Goal: Contribute content

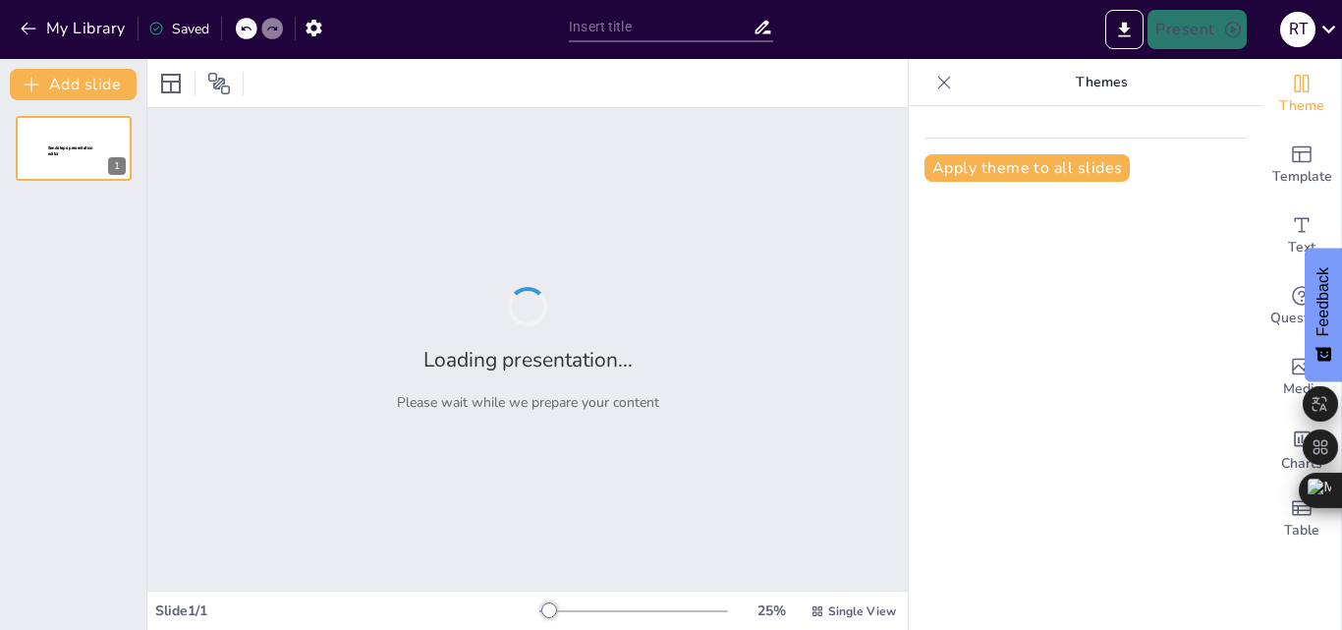
type input "Modelos de Comunicación: ¿Cuál es el Mejor para Ti?"
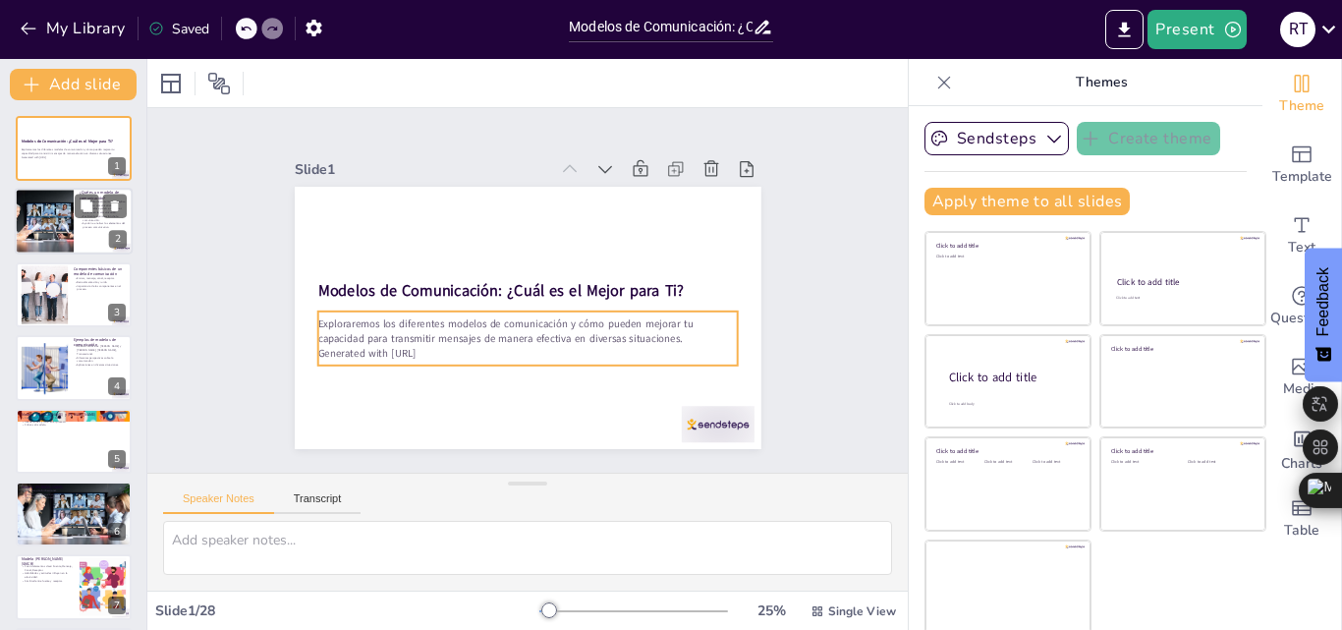
click at [50, 226] on div at bounding box center [44, 222] width 100 height 67
type textarea "Lo ipsumd si ametconsecte ad elitseddoei temp incididu utla et doloremagnaa eni…"
checkbox input "true"
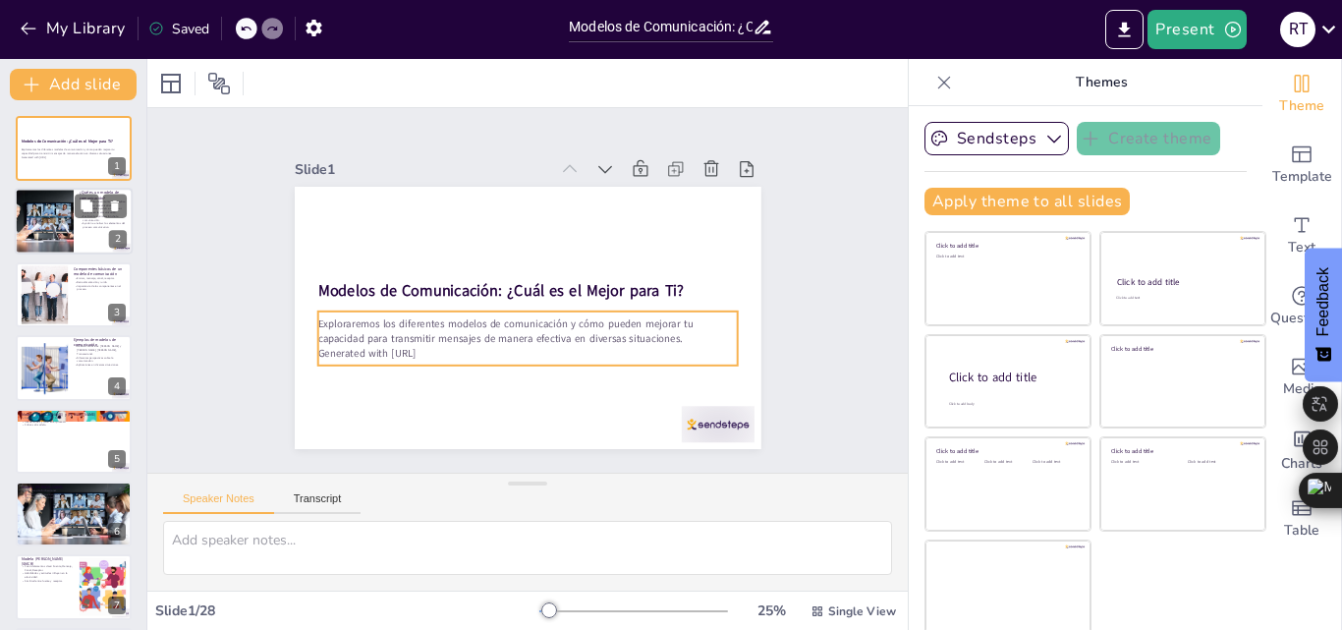
checkbox input "true"
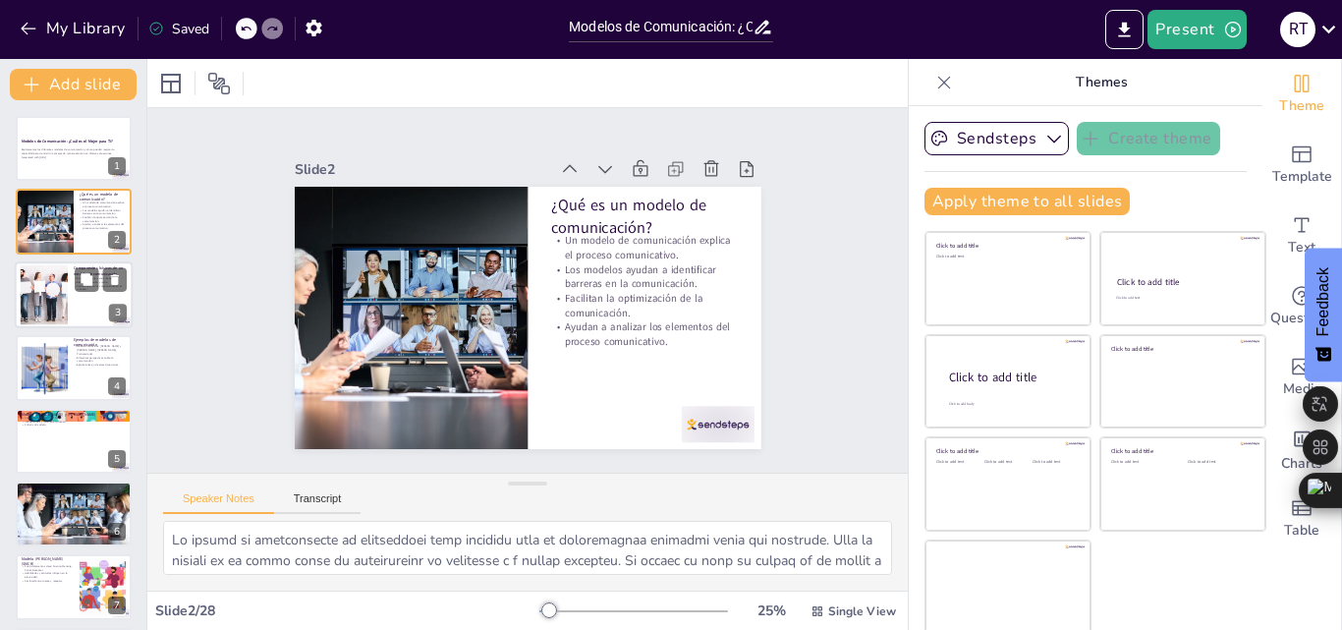
click at [37, 306] on div at bounding box center [43, 294] width 89 height 60
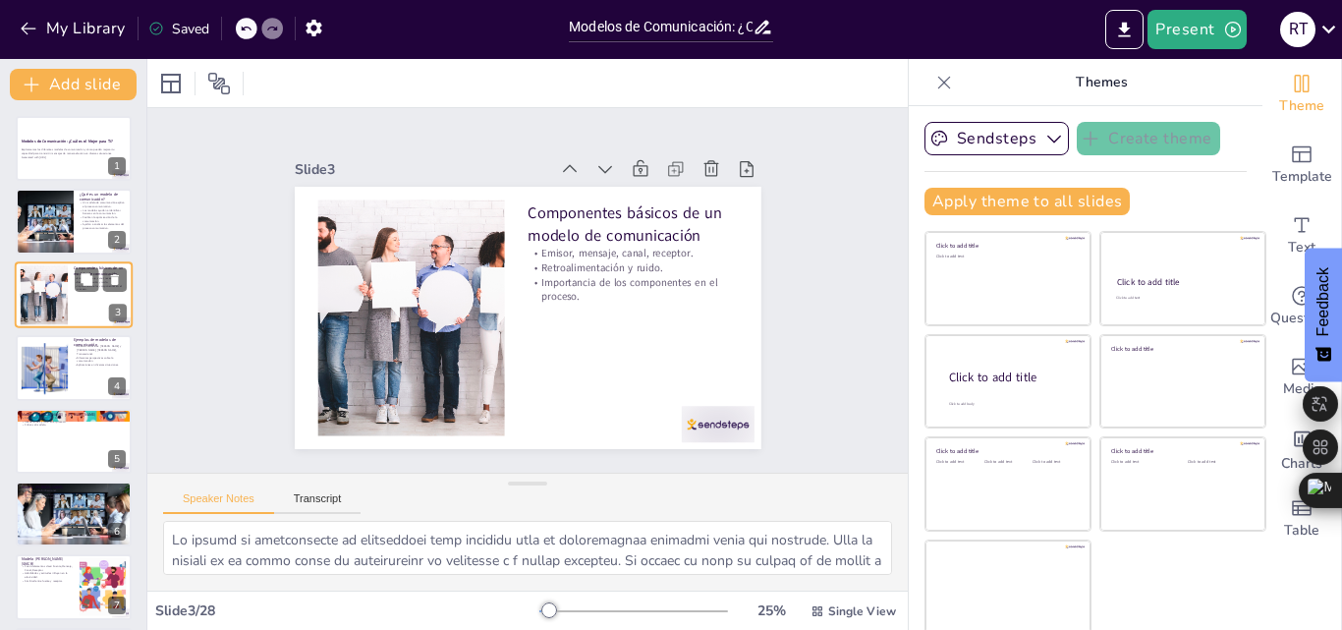
type textarea "Estos cuatro componentes son esenciales para el funcionamiento de cualquier mod…"
checkbox input "true"
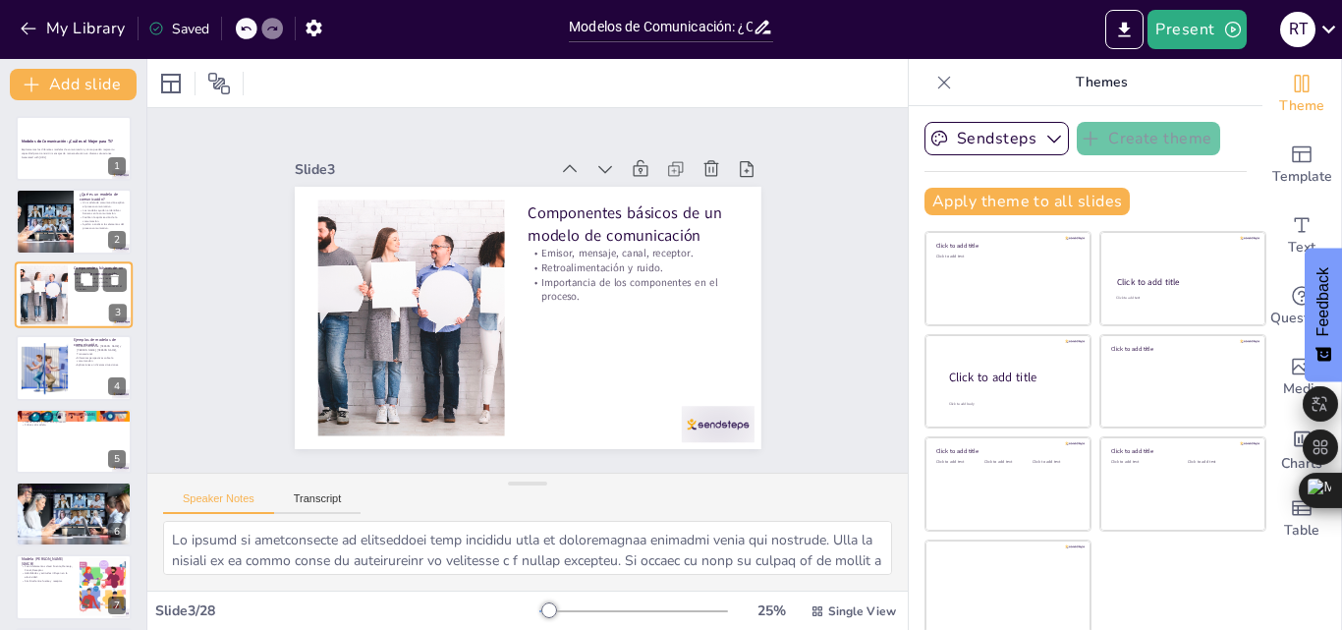
checkbox input "true"
click at [51, 373] on div at bounding box center [44, 368] width 120 height 60
type textarea "Conocer ejemplos de modelos de comunicación es fundamental para aplicar estos c…"
checkbox input "true"
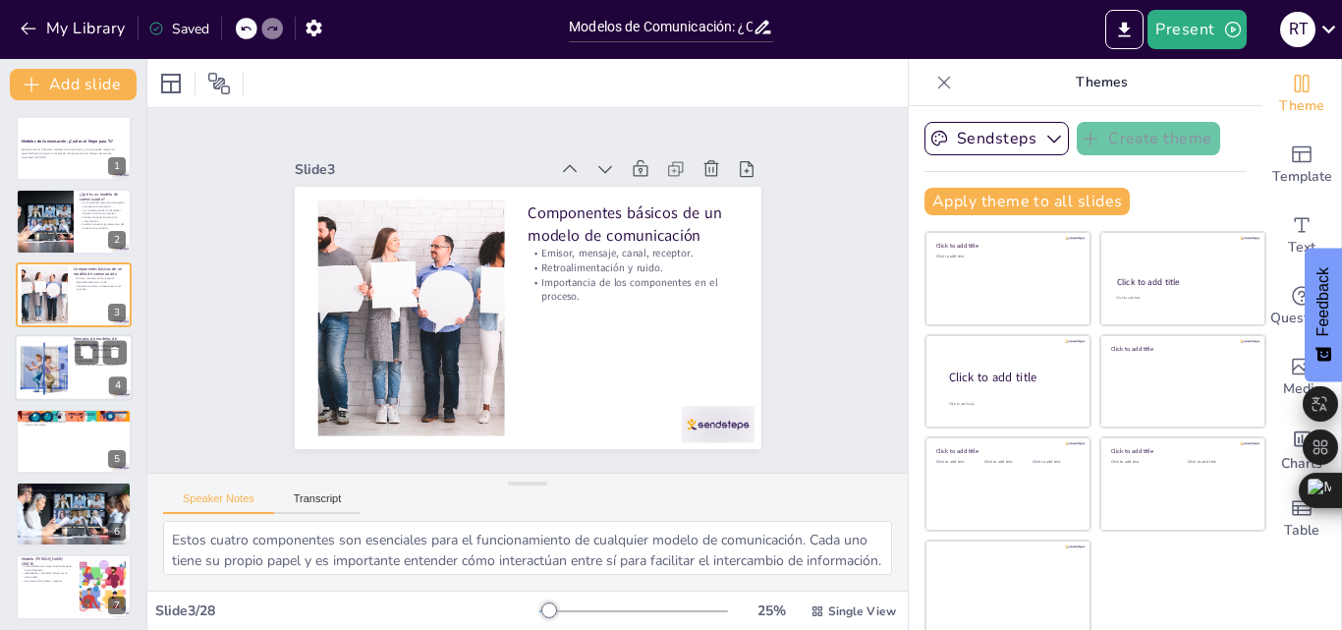
checkbox input "true"
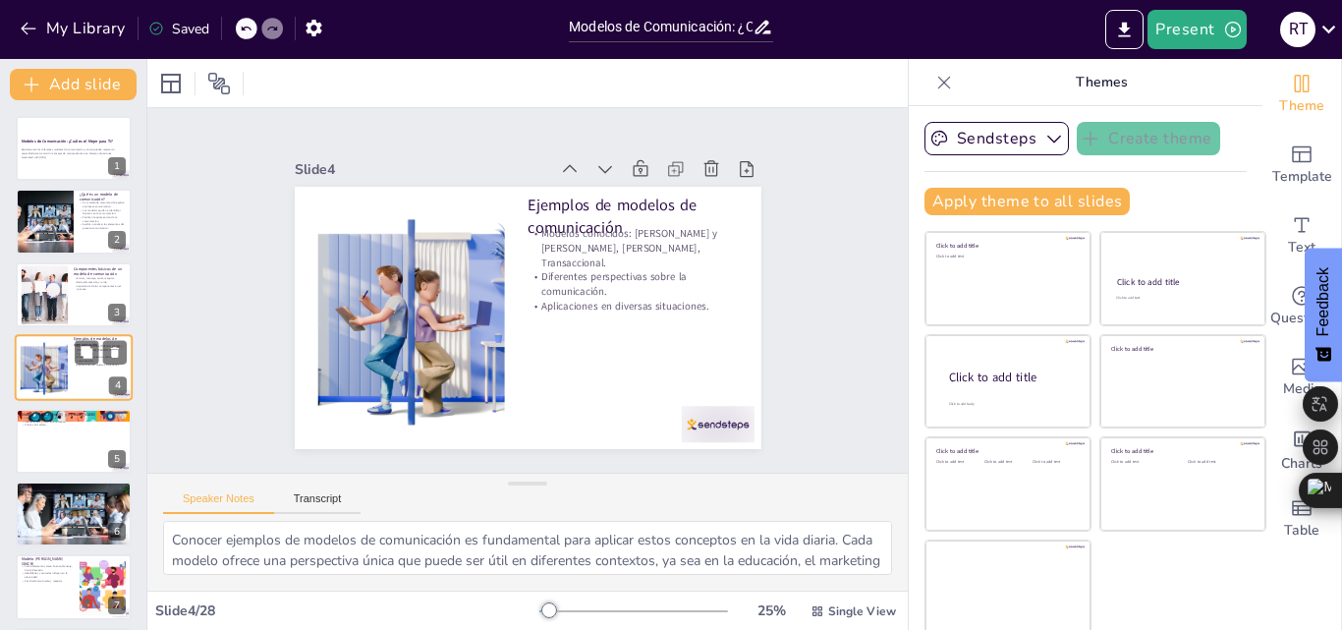
scroll to position [3, 0]
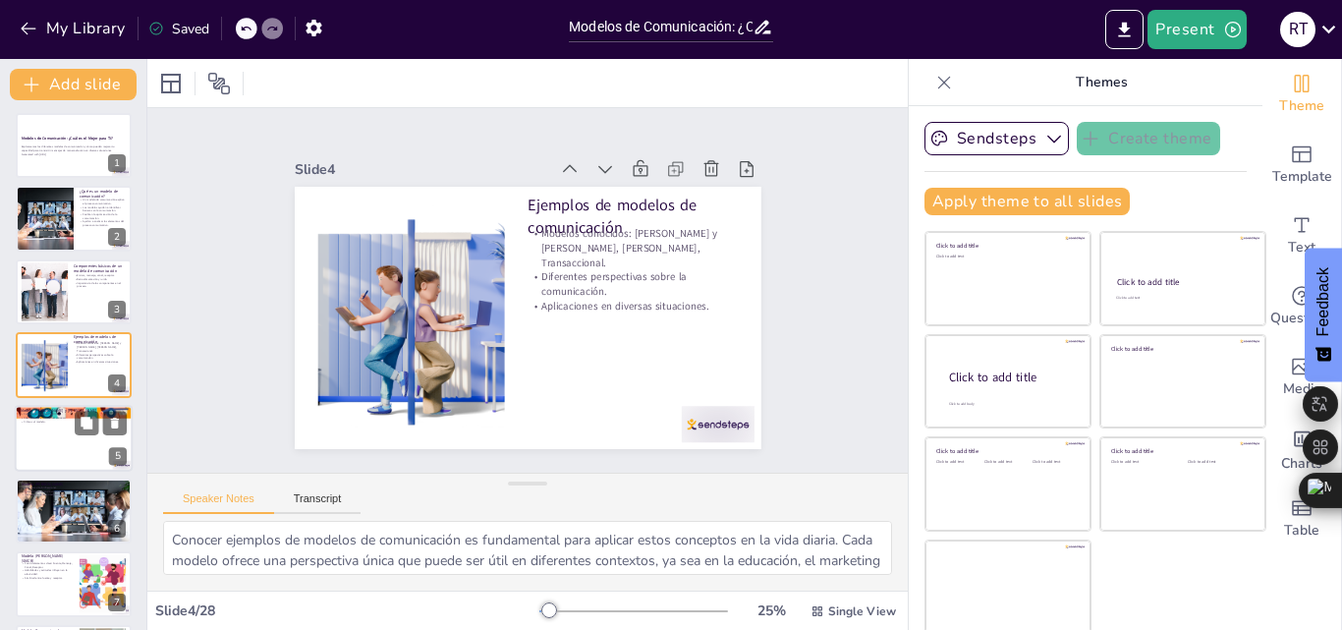
click at [28, 437] on div at bounding box center [74, 438] width 118 height 67
type textarea "La idea de un flujo lineal es fundamental en el modelo [PERSON_NAME] y [PERSON_…"
checkbox input "true"
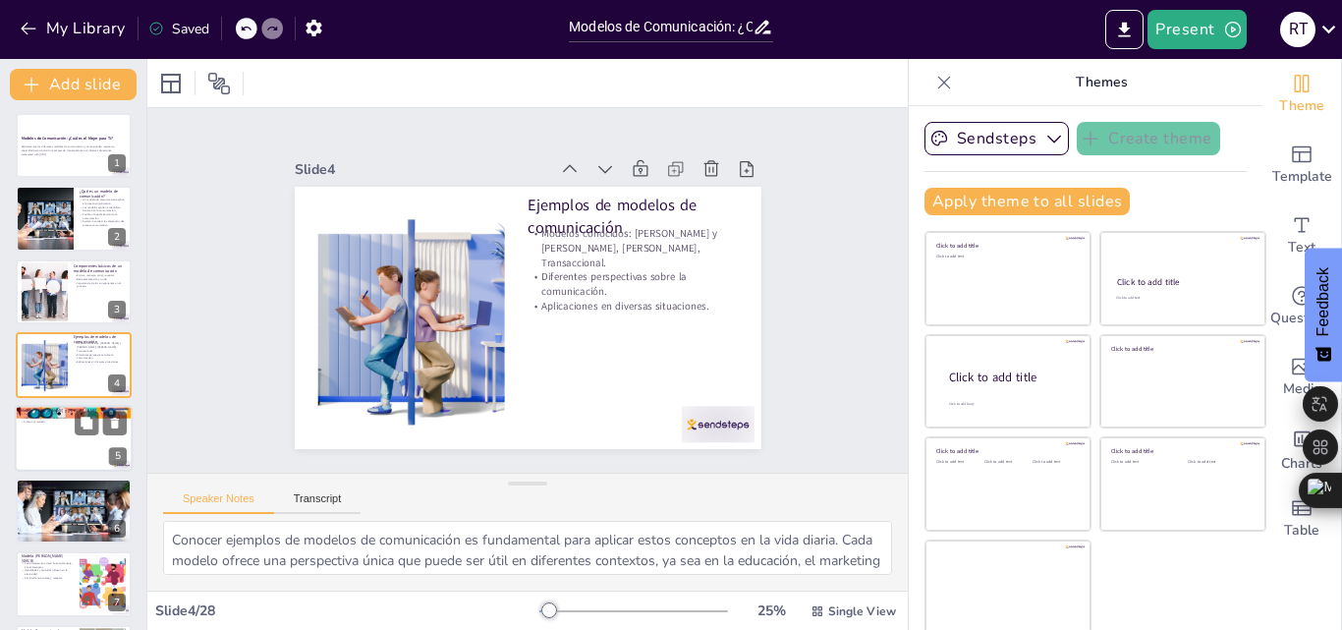
checkbox input "true"
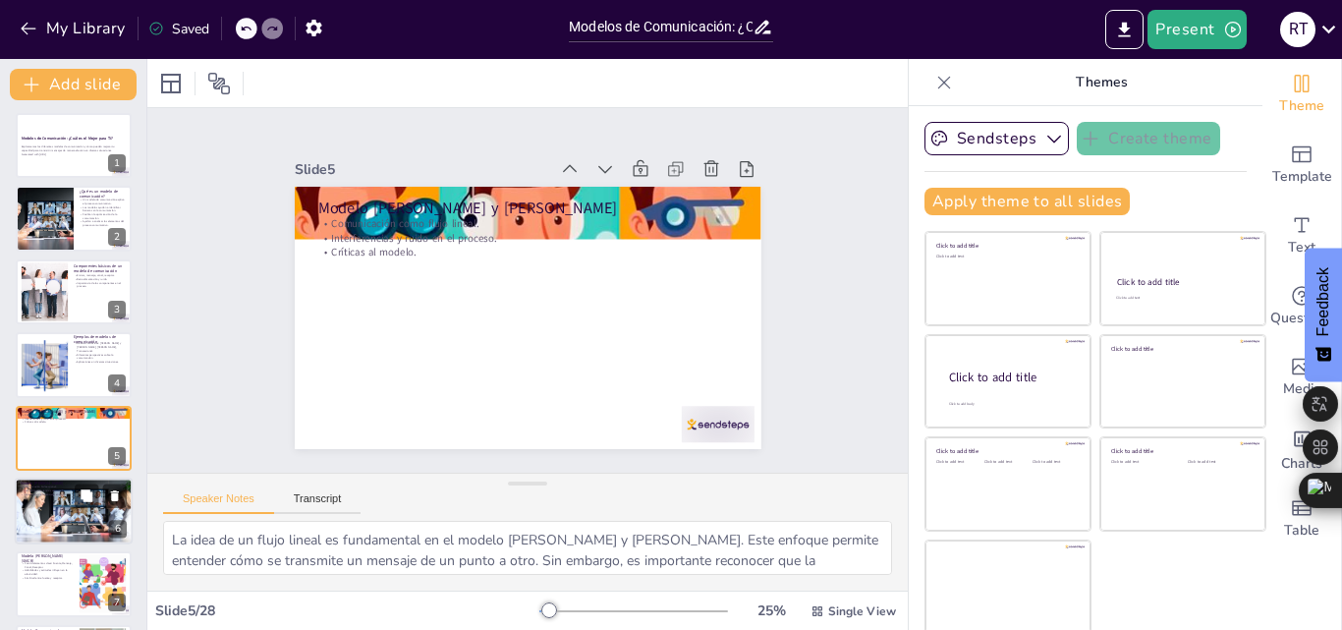
click at [51, 472] on div at bounding box center [74, 511] width 118 height 79
type textarea "La bidireccionalidad en la comunicación es crucial para el entendimiento. Este …"
checkbox input "true"
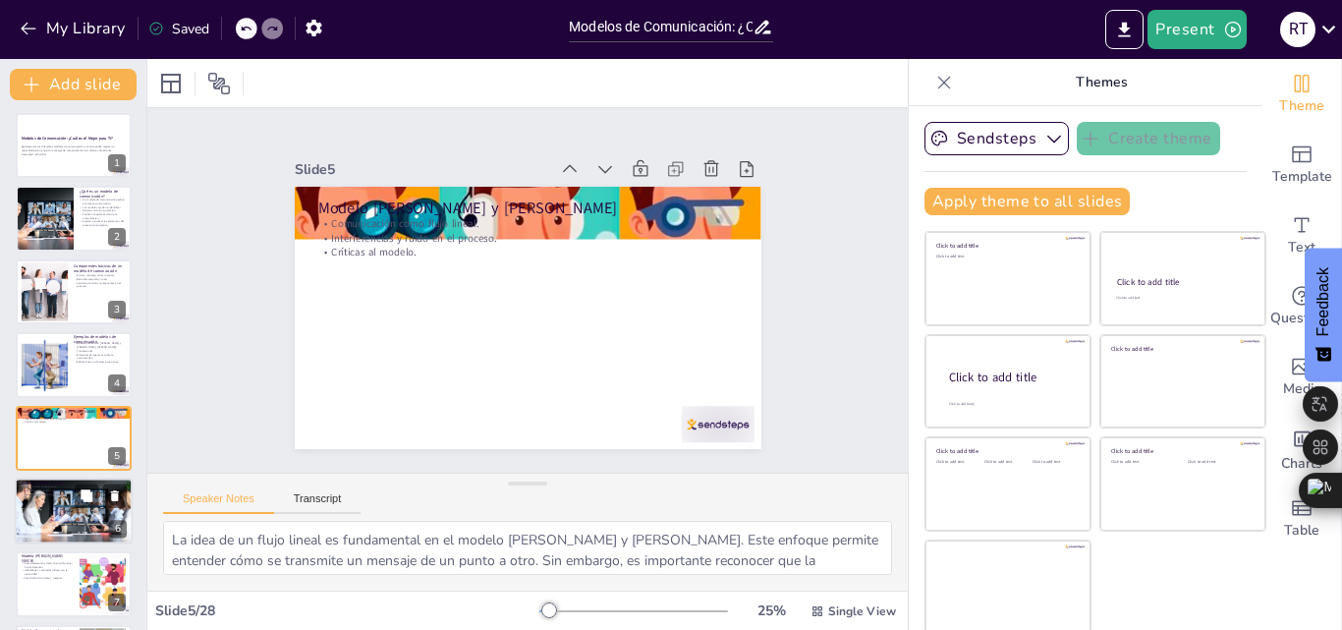
checkbox input "true"
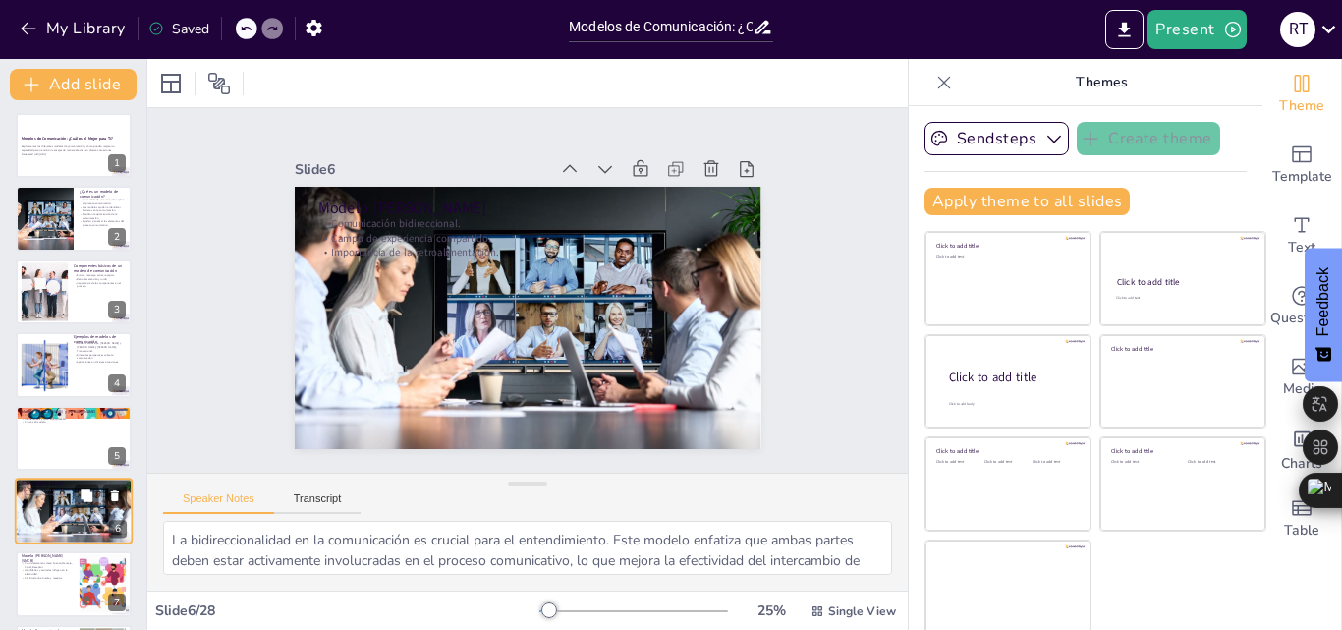
scroll to position [149, 0]
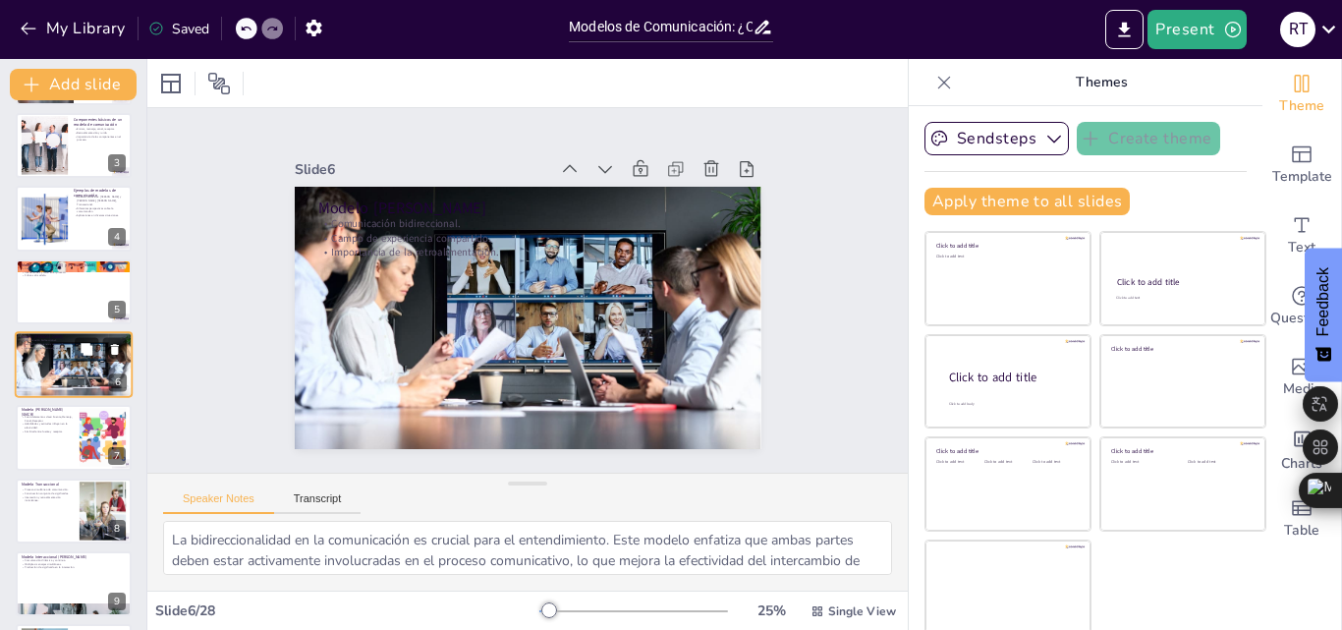
checkbox input "true"
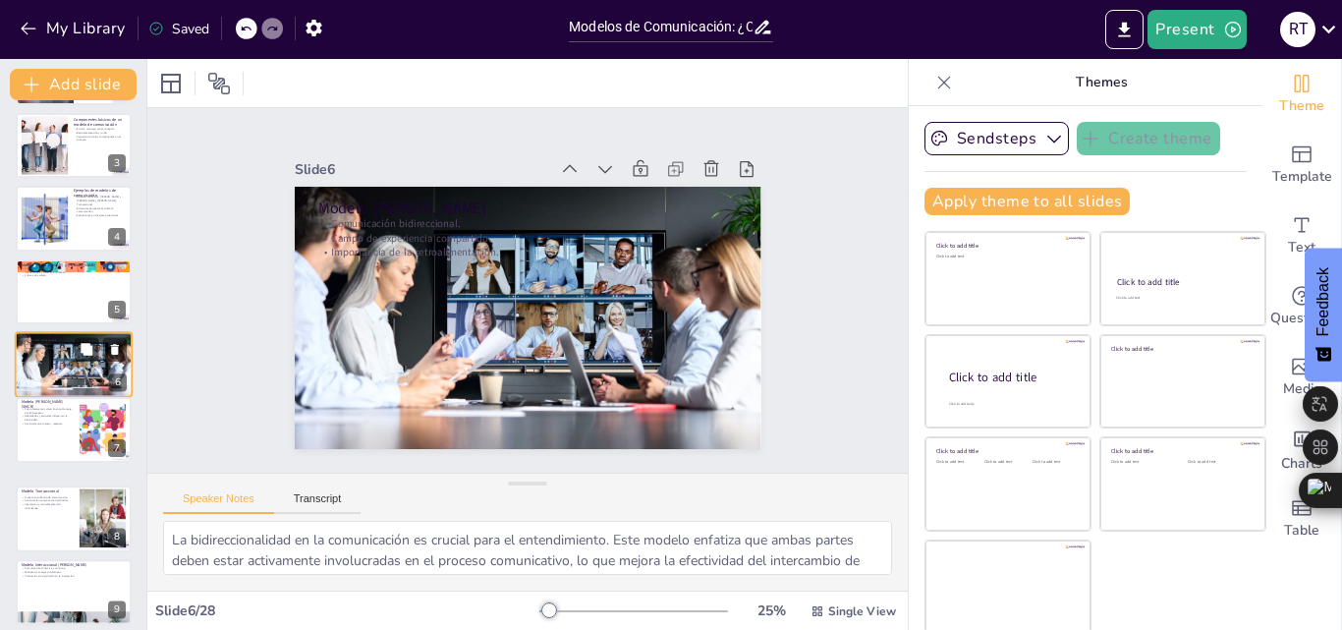
checkbox input "true"
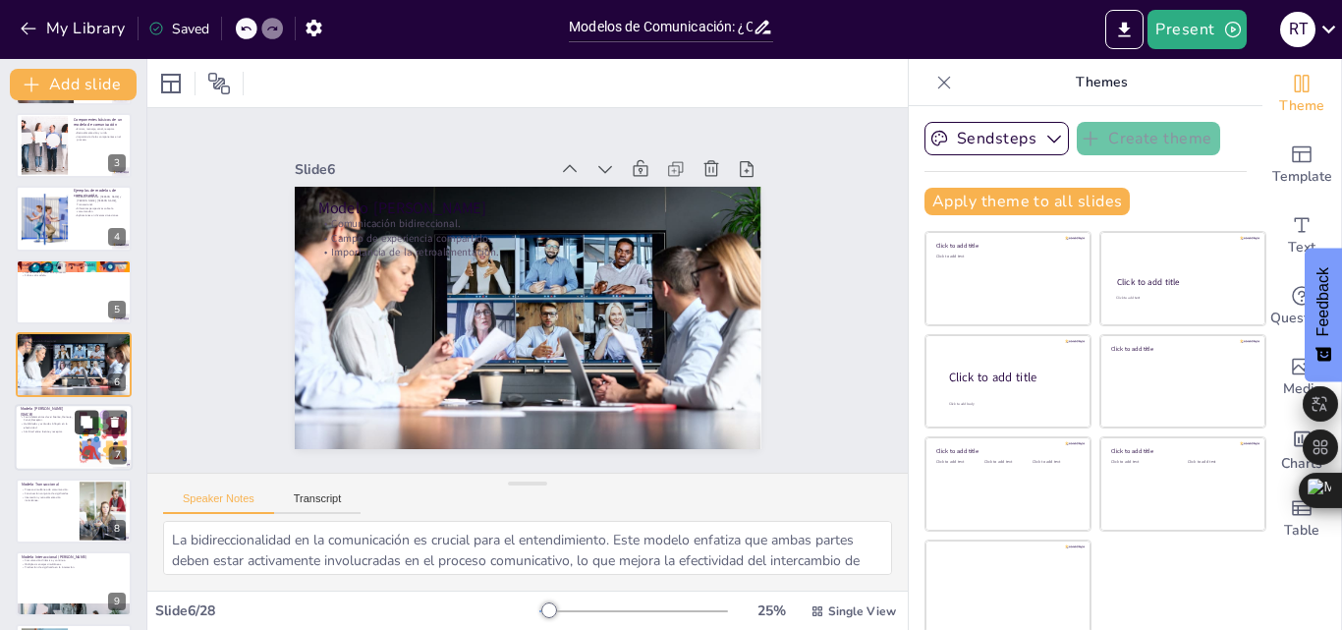
click at [78, 422] on button at bounding box center [87, 423] width 24 height 24
type textarea "El modelo SMCR proporciona un marco claro para entender los componentes esencia…"
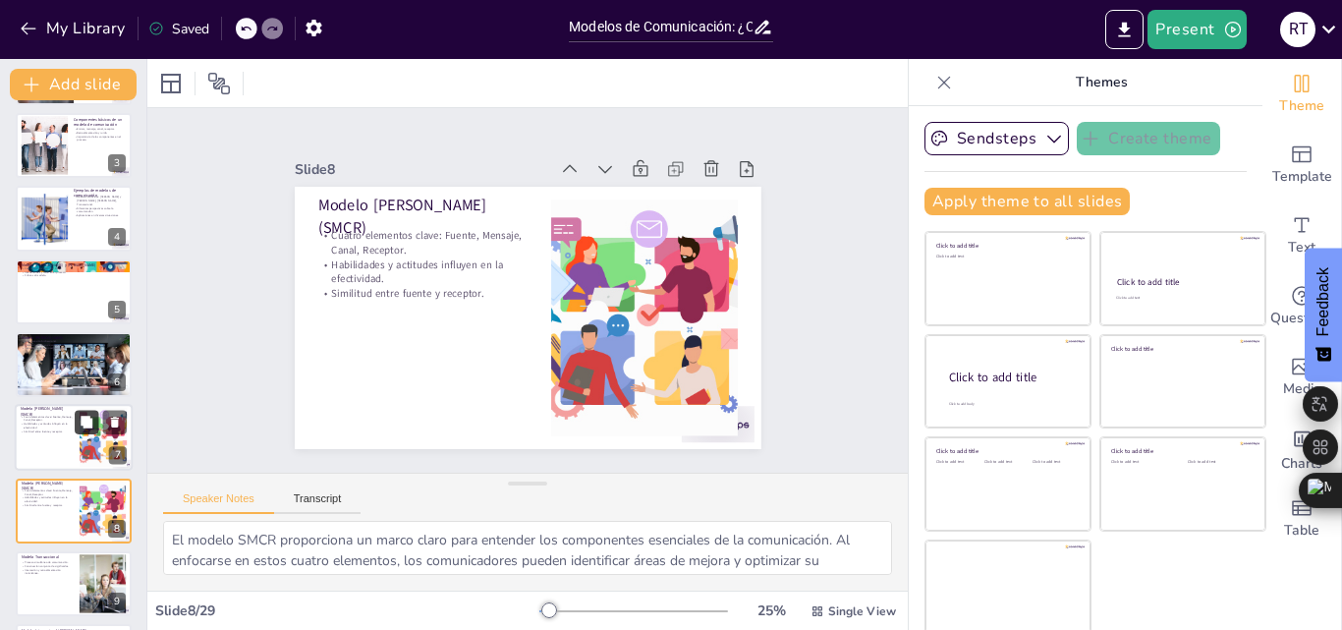
click at [86, 426] on icon at bounding box center [87, 422] width 12 height 12
checkbox input "true"
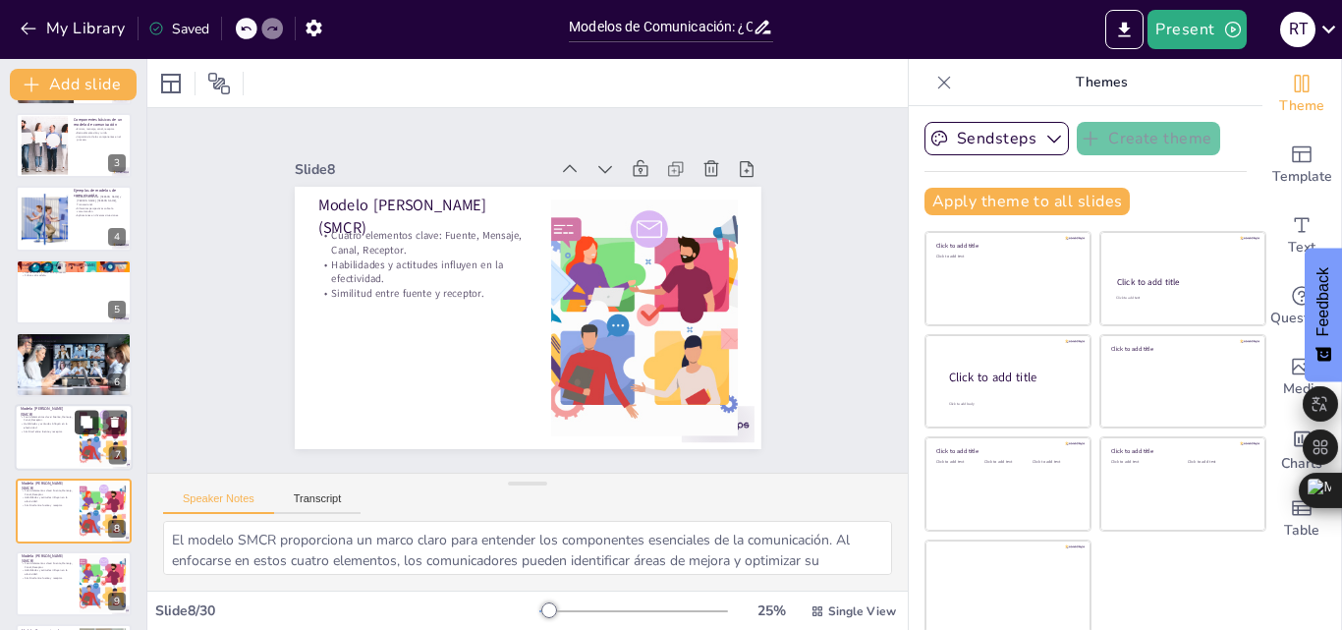
checkbox input "true"
